Goal: Transaction & Acquisition: Purchase product/service

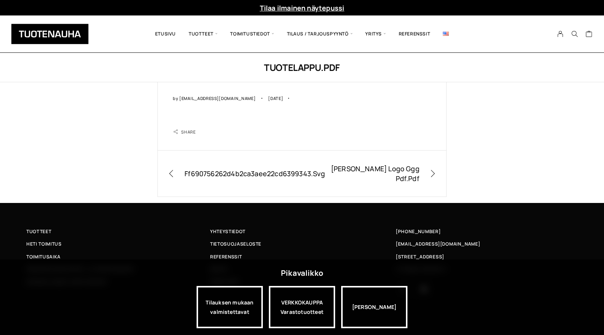
click at [64, 35] on img at bounding box center [49, 34] width 77 height 20
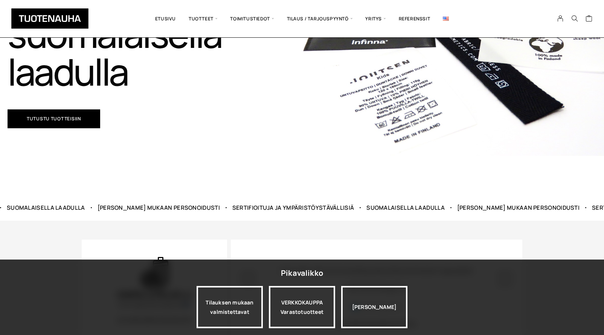
scroll to position [162, 0]
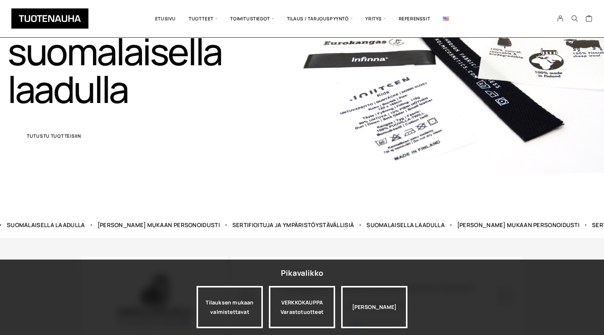
click at [61, 139] on link "Tutustu tuotteisiin" at bounding box center [54, 136] width 93 height 19
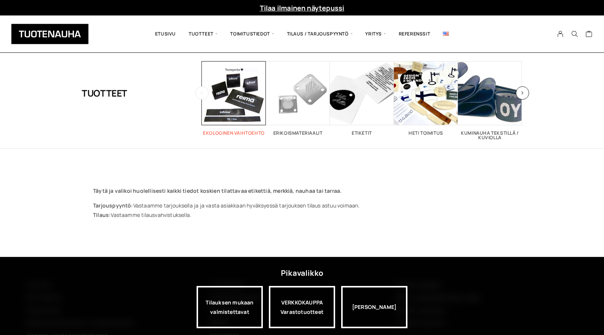
click at [241, 93] on span "Visit product category Ekologinen vaihtoehto" at bounding box center [234, 93] width 64 height 64
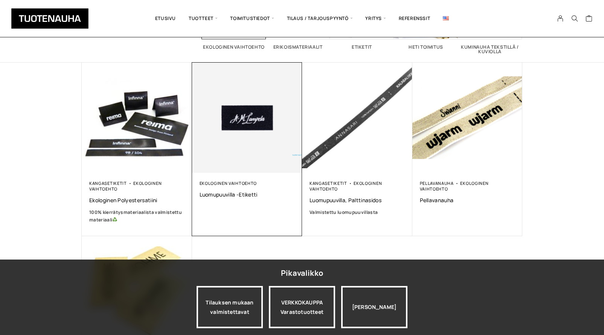
scroll to position [104, 0]
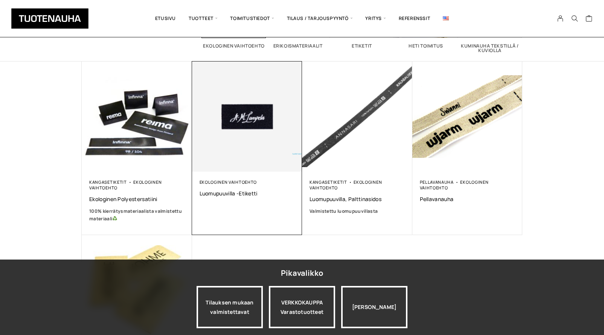
click at [272, 136] on img at bounding box center [247, 116] width 116 height 116
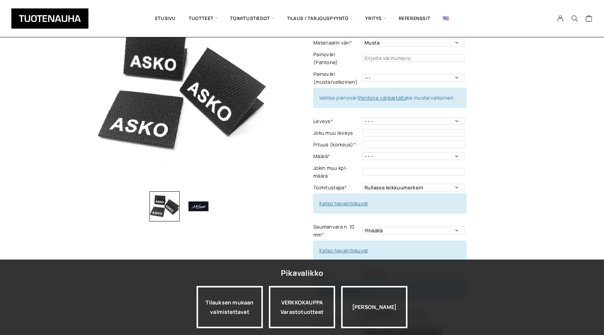
scroll to position [79, 0]
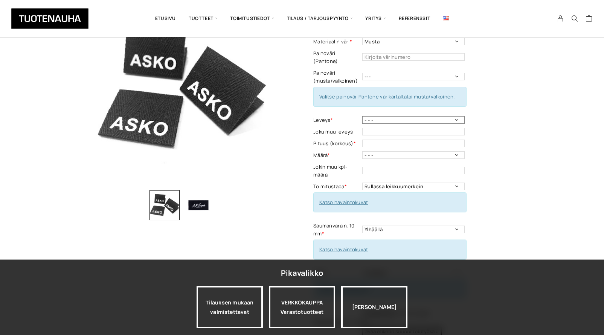
click at [455, 116] on select "- - - 10 mm: harmaa, luonnonvalkoinen 15 mm: harmaa, luonnonvalkoinen 20mm: mus…" at bounding box center [413, 120] width 102 height 8
click at [452, 128] on input "text" at bounding box center [413, 132] width 102 height 8
click at [457, 139] on input "text" at bounding box center [413, 143] width 102 height 8
click at [456, 116] on select "- - - 10 mm: harmaa, luonnonvalkoinen 15 mm: harmaa, luonnonvalkoinen 20mm: mus…" at bounding box center [413, 120] width 102 height 8
select select "40 mm: musta, luonnonvalkoinen"
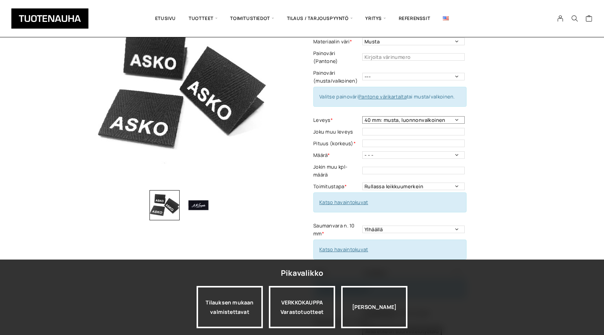
click at [362, 116] on select "- - - 10 mm: harmaa, luonnonvalkoinen 15 mm: harmaa, luonnonvalkoinen 20mm: mus…" at bounding box center [413, 120] width 102 height 8
